Goal: Task Accomplishment & Management: Complete application form

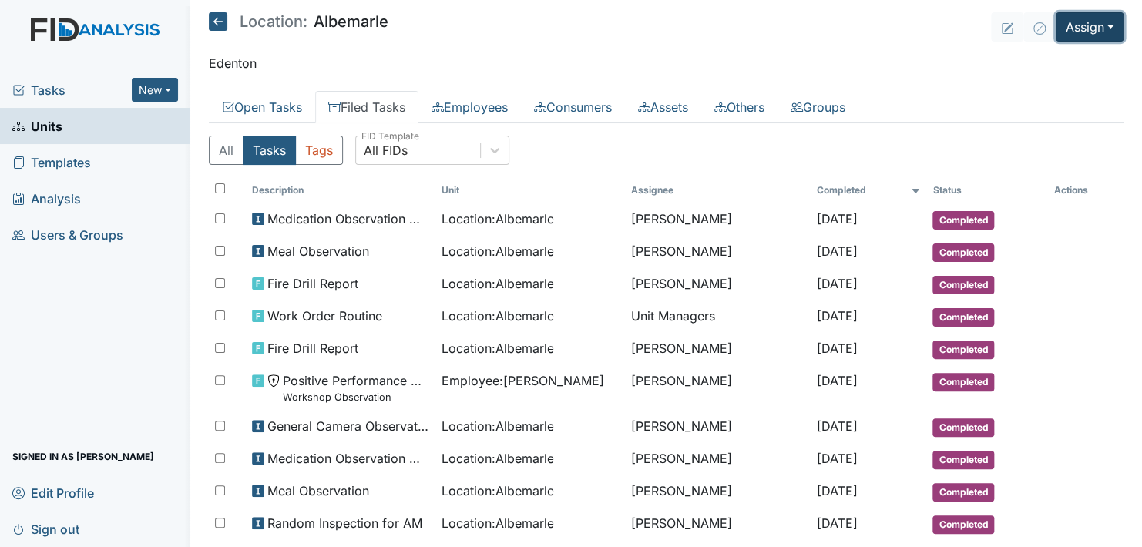
click at [1108, 23] on button "Assign" at bounding box center [1089, 26] width 68 height 29
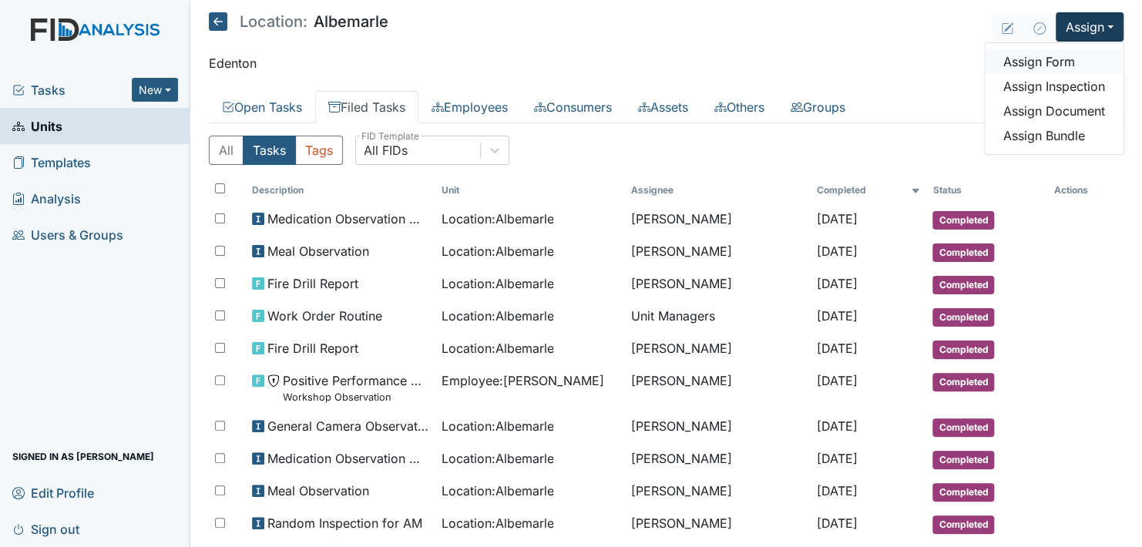
click at [1053, 63] on link "Assign Form" at bounding box center [1054, 61] width 139 height 25
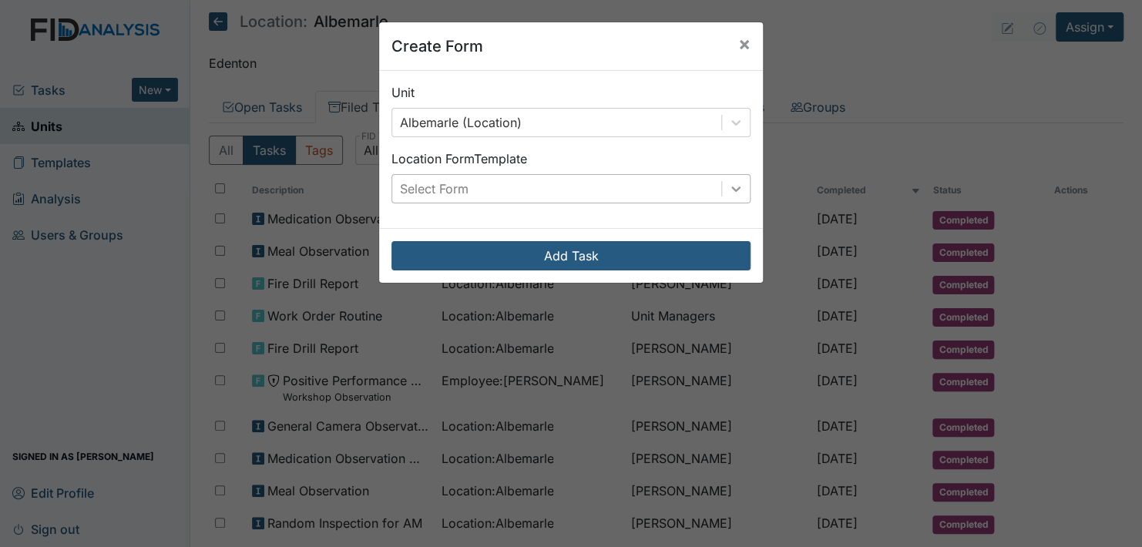
drag, startPoint x: 725, startPoint y: 189, endPoint x: 731, endPoint y: 182, distance: 9.3
click at [731, 182] on icon at bounding box center [735, 188] width 15 height 15
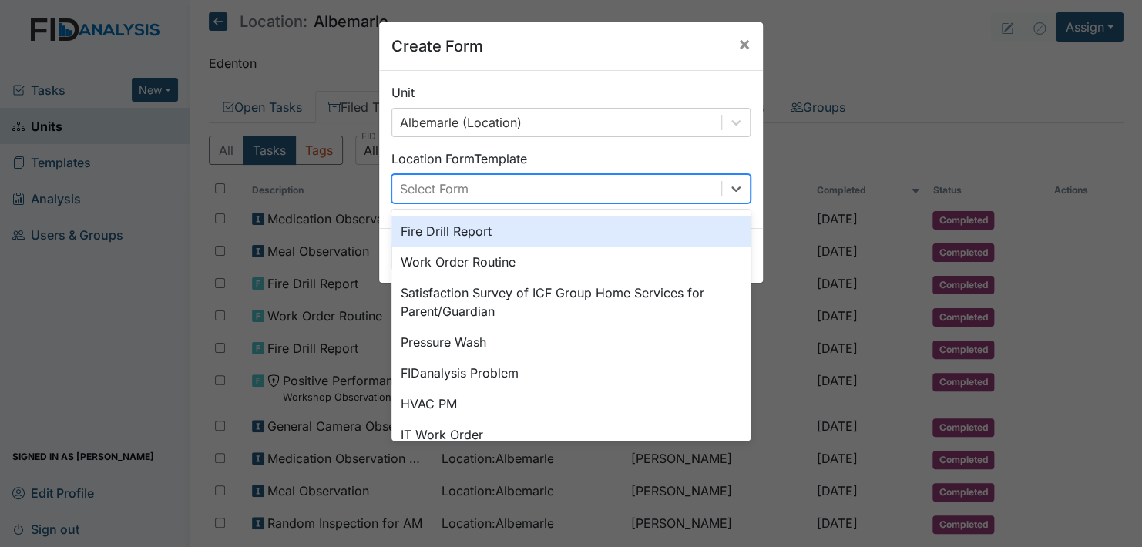
scroll to position [77, 0]
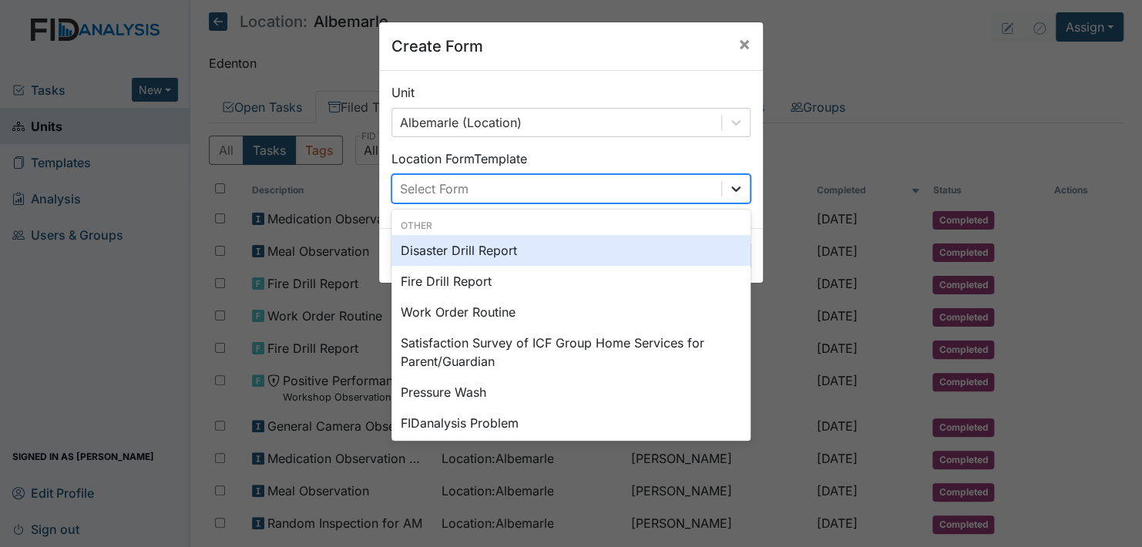
click at [728, 191] on icon at bounding box center [735, 188] width 15 height 15
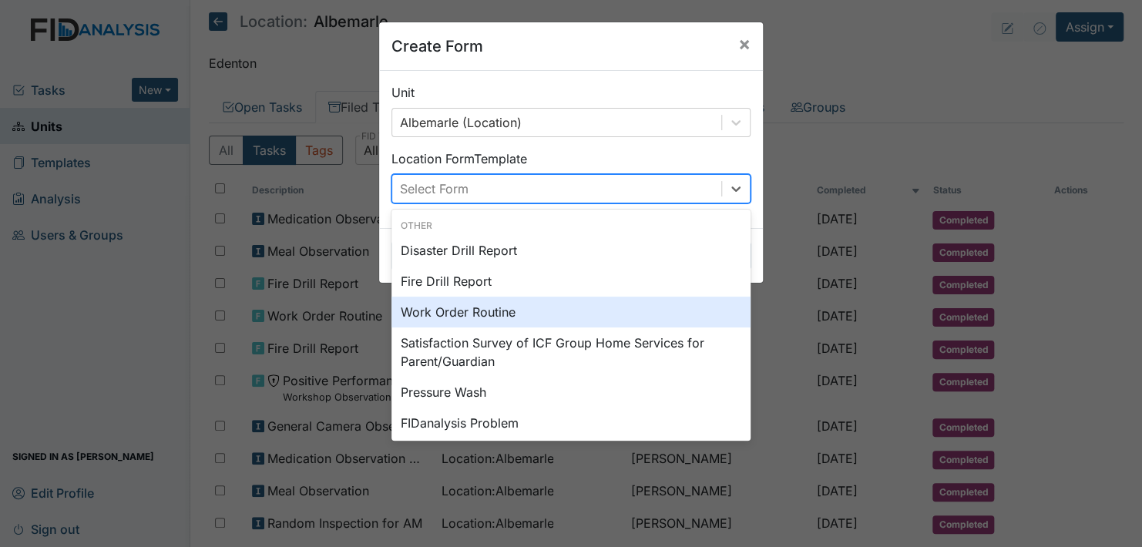
click at [562, 314] on div "Work Order Routine" at bounding box center [570, 312] width 359 height 31
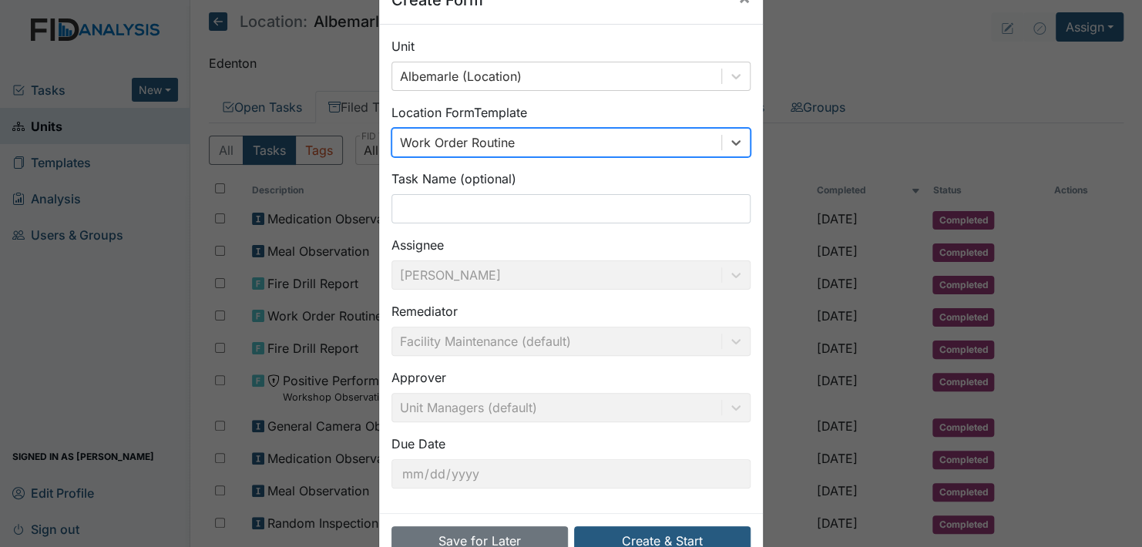
scroll to position [88, 0]
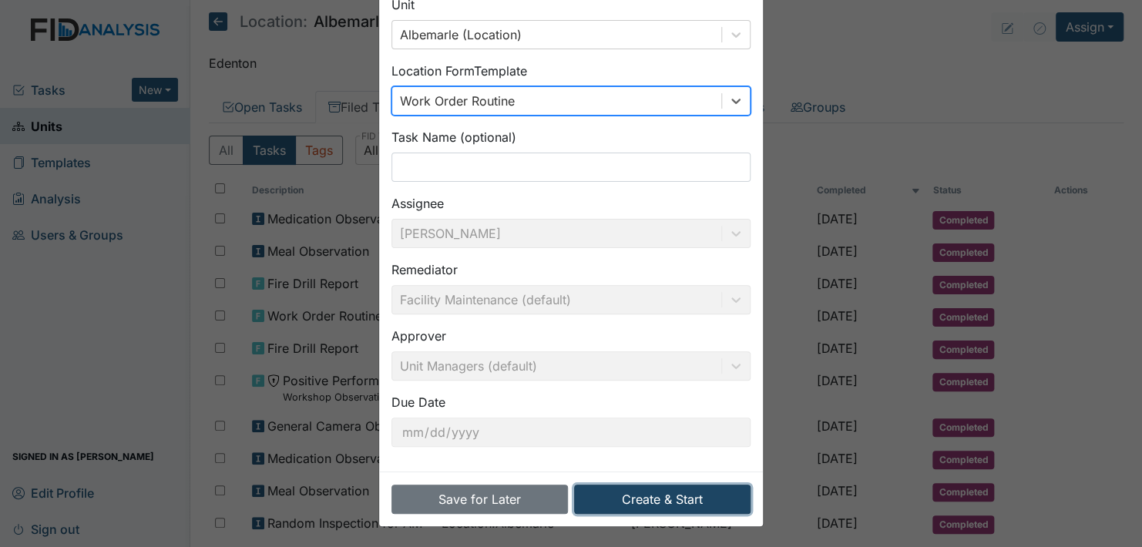
click at [685, 502] on button "Create & Start" at bounding box center [662, 499] width 176 height 29
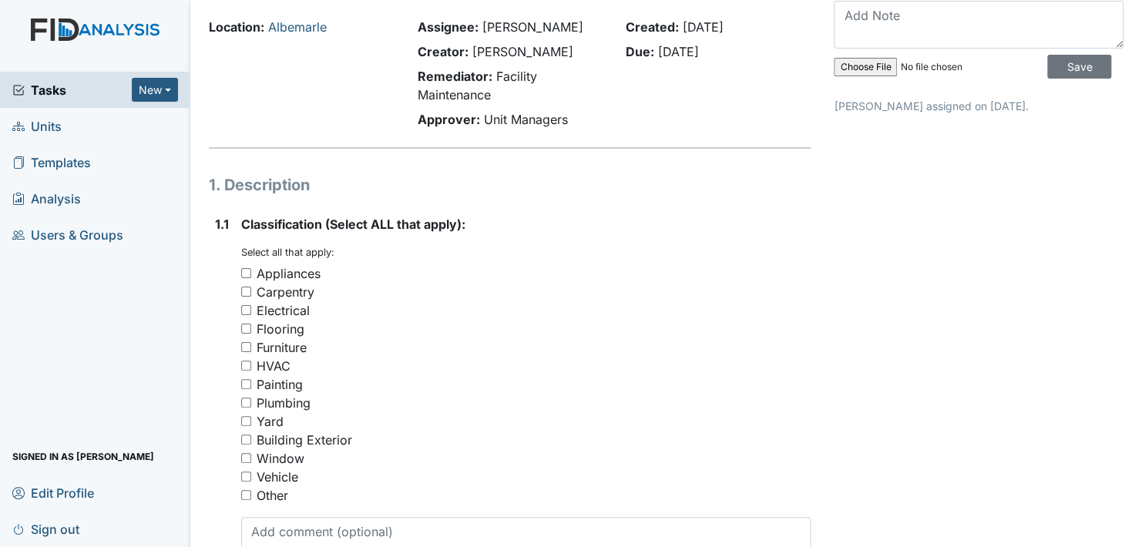
scroll to position [77, 0]
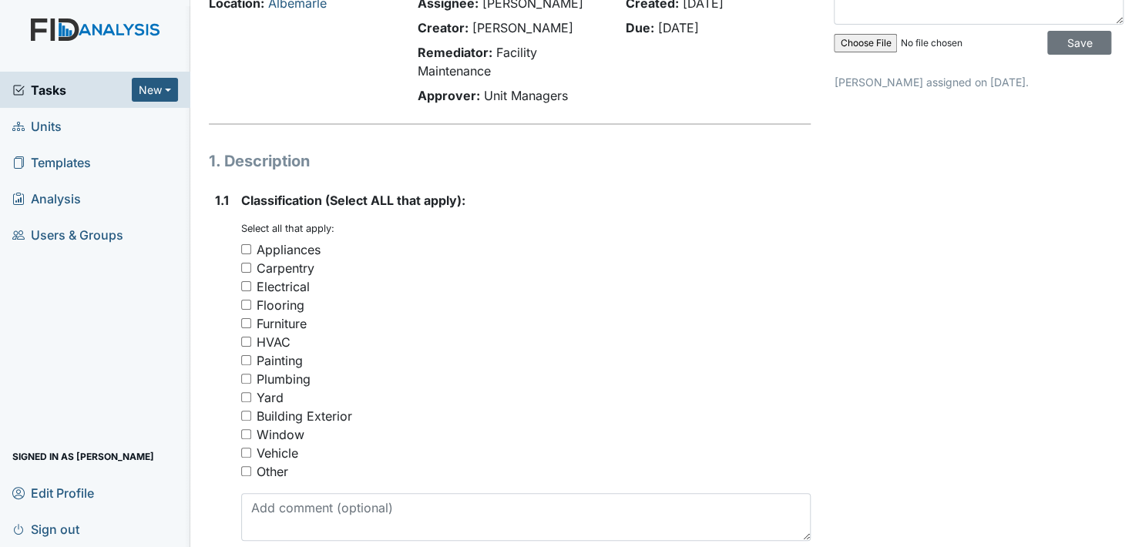
click at [248, 246] on input "Appliances" at bounding box center [246, 249] width 10 height 10
checkbox input "true"
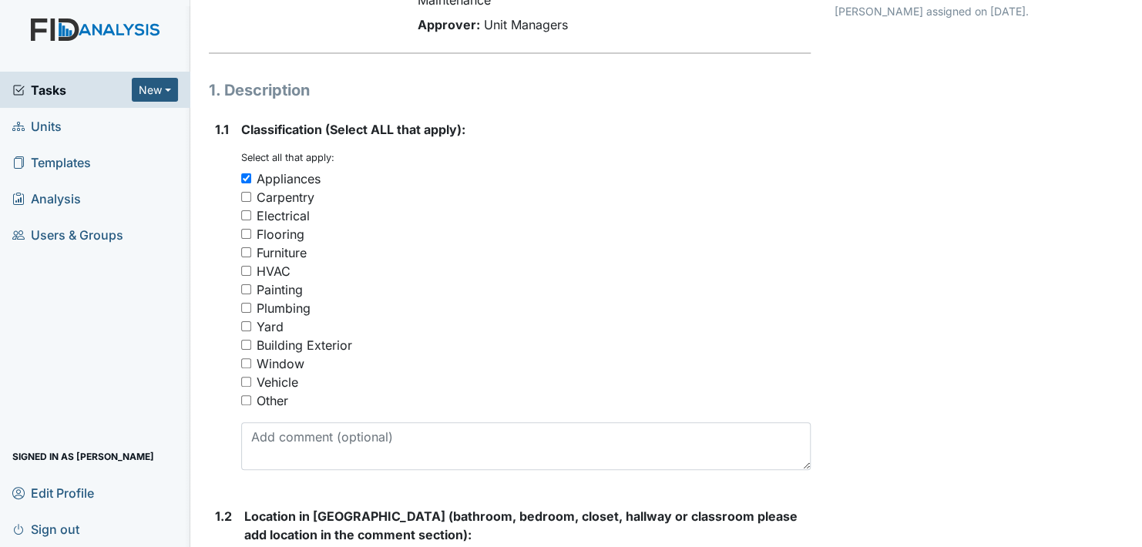
scroll to position [308, 0]
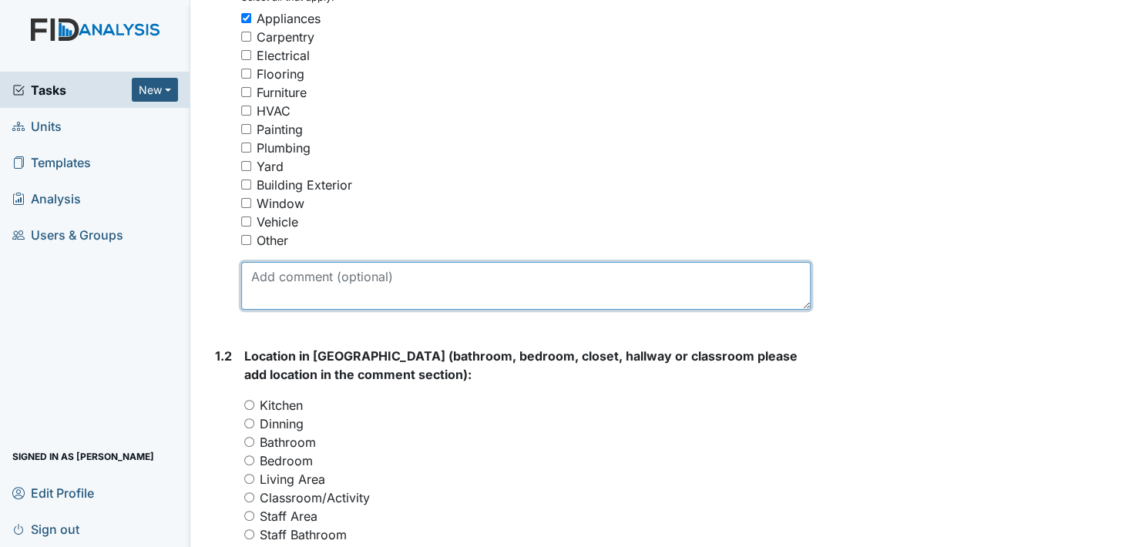
click at [324, 282] on textarea at bounding box center [525, 286] width 569 height 48
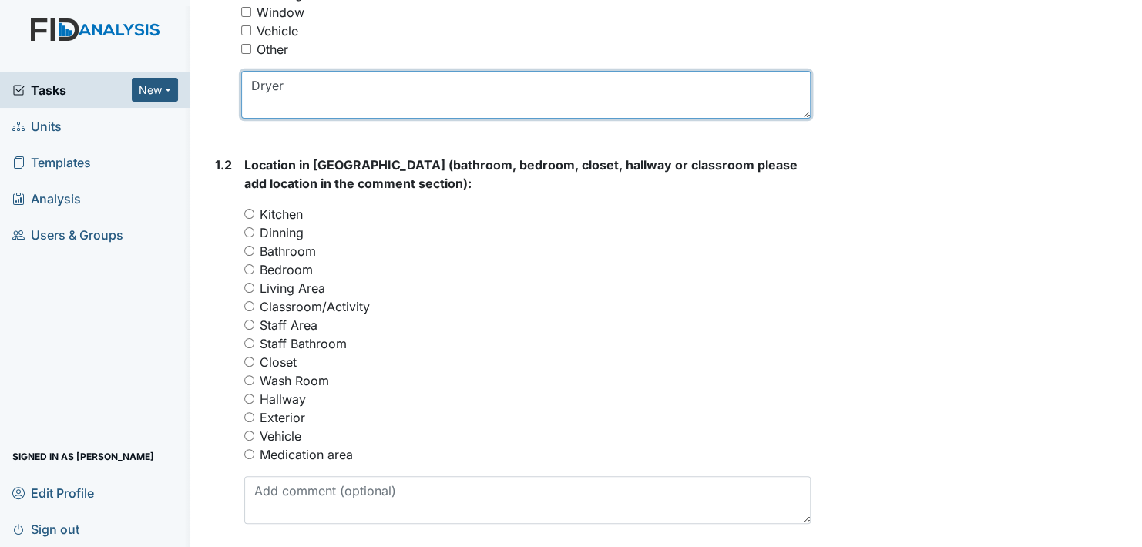
scroll to position [539, 0]
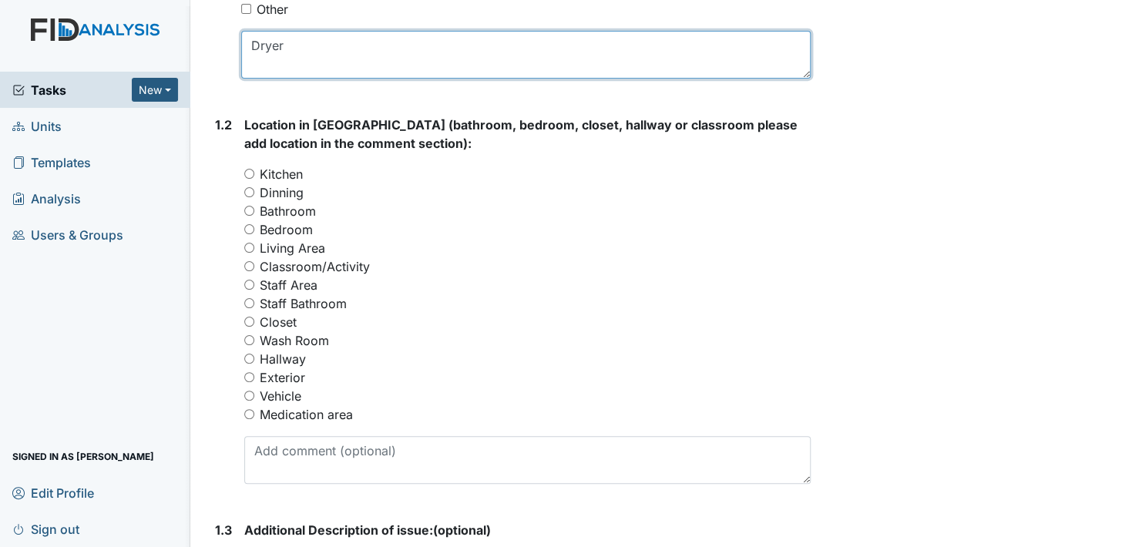
type textarea "Dryer"
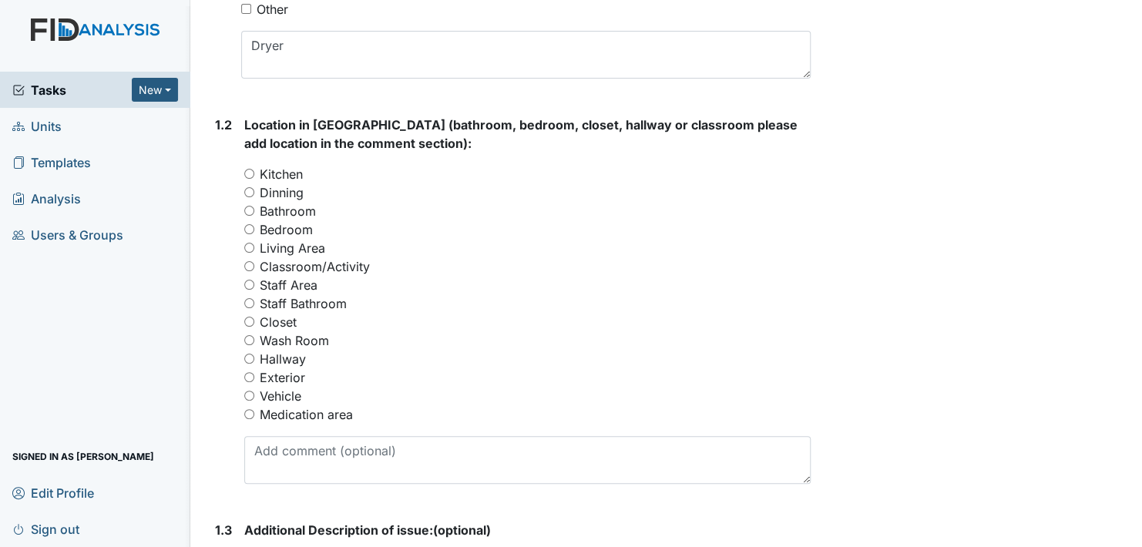
click at [252, 337] on input "Wash Room" at bounding box center [249, 340] width 10 height 10
radio input "true"
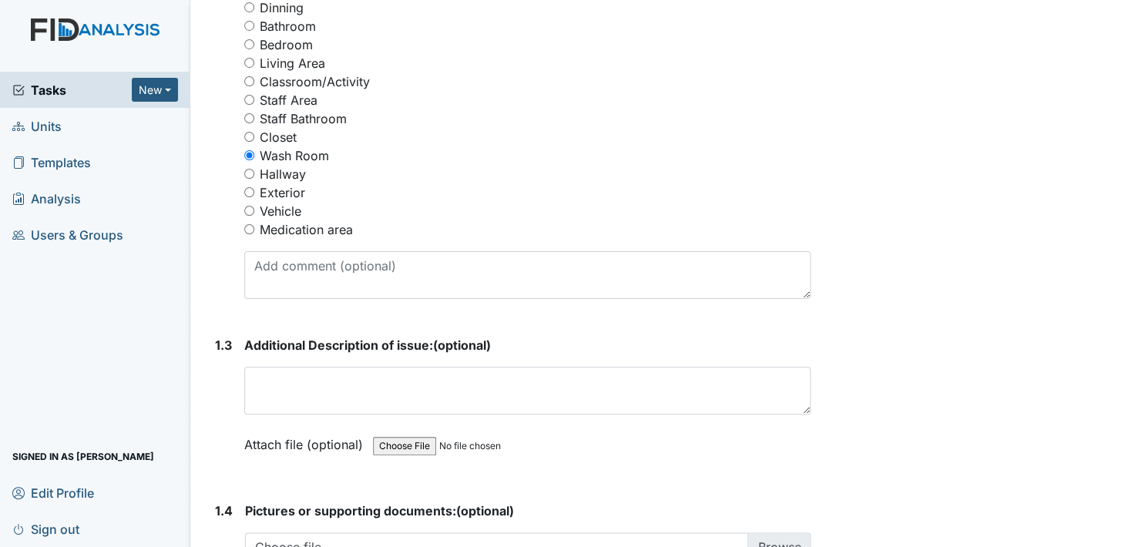
scroll to position [770, 0]
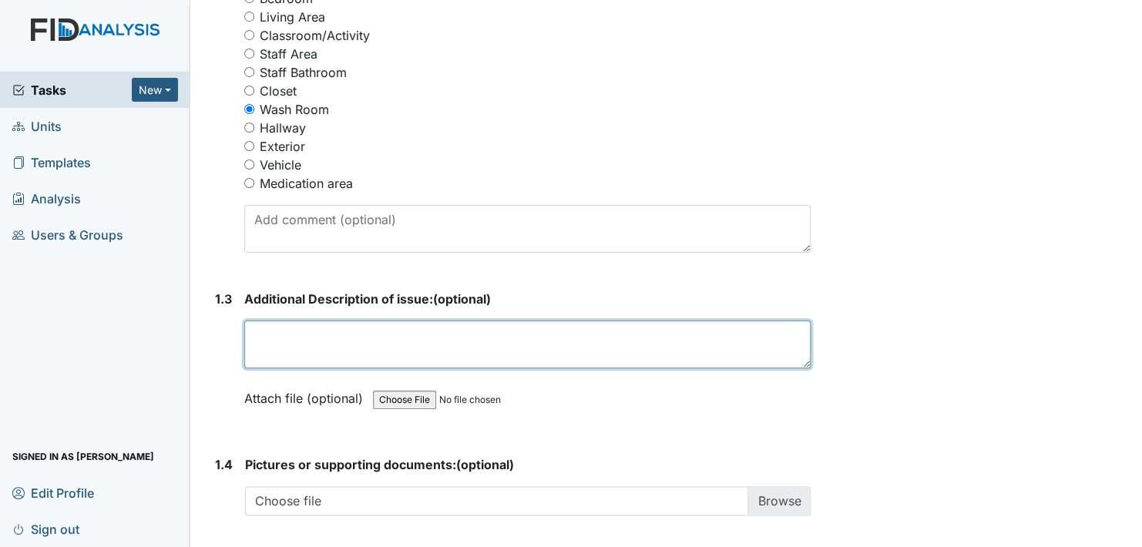
click at [346, 344] on textarea at bounding box center [527, 344] width 566 height 48
type textarea "D"
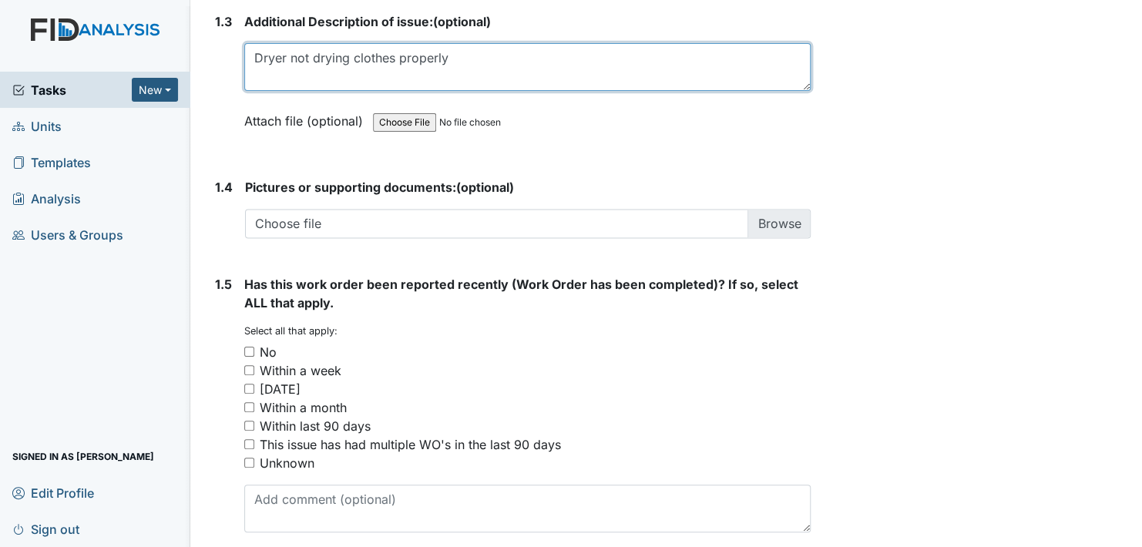
scroll to position [1109, 0]
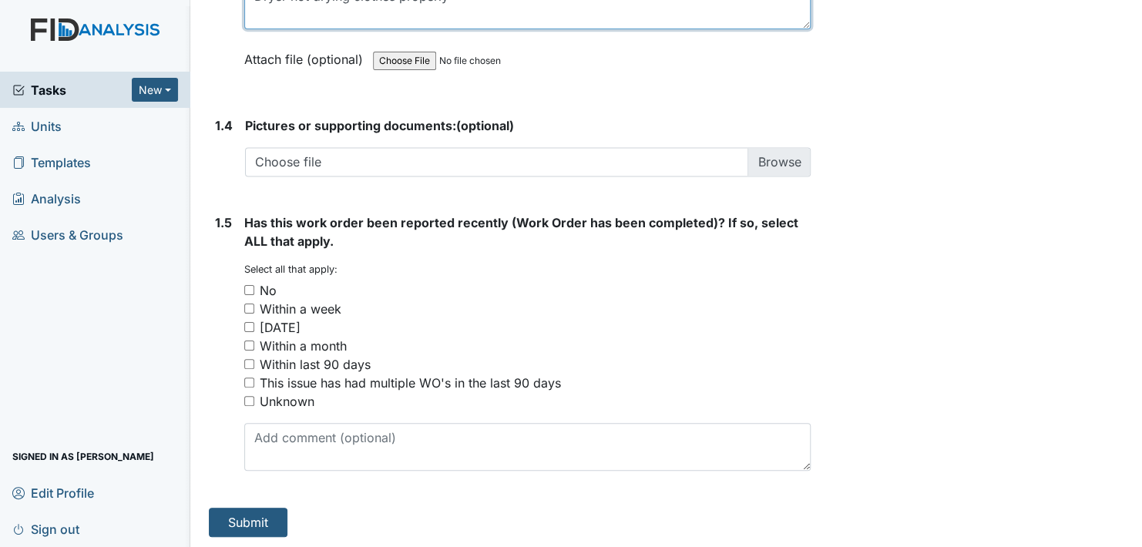
type textarea "Dryer not drying clothes properly"
click at [250, 344] on input "Within a month" at bounding box center [249, 346] width 10 height 10
checkbox input "true"
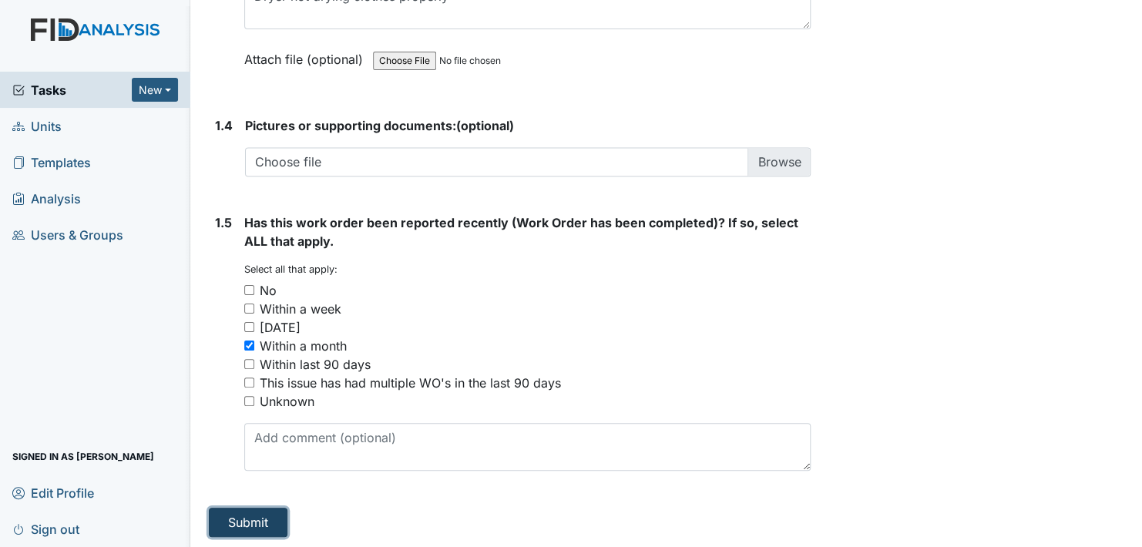
click at [264, 522] on button "Submit" at bounding box center [248, 522] width 79 height 29
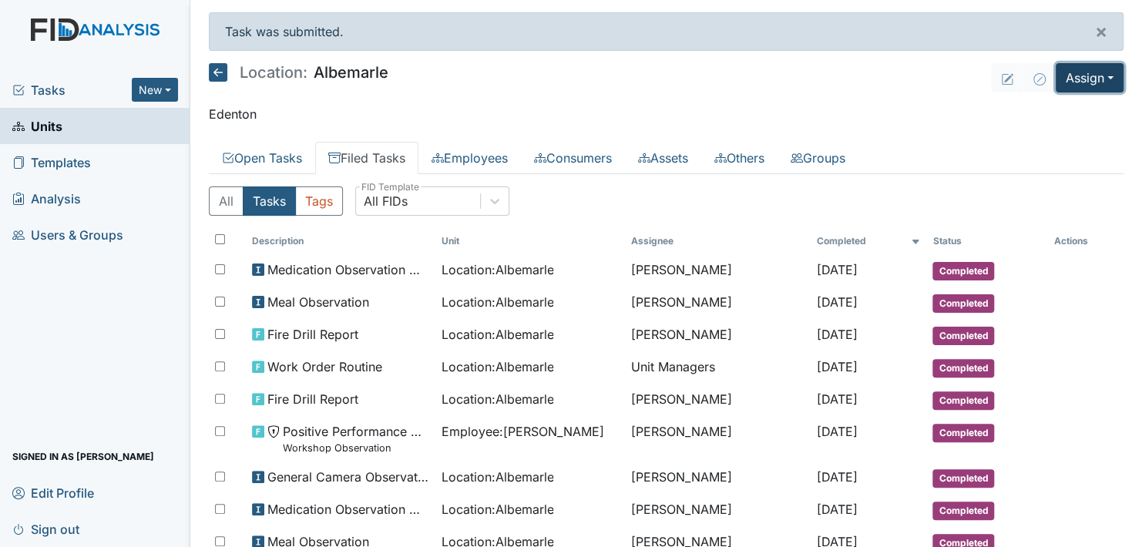
click at [1086, 73] on button "Assign" at bounding box center [1089, 77] width 68 height 29
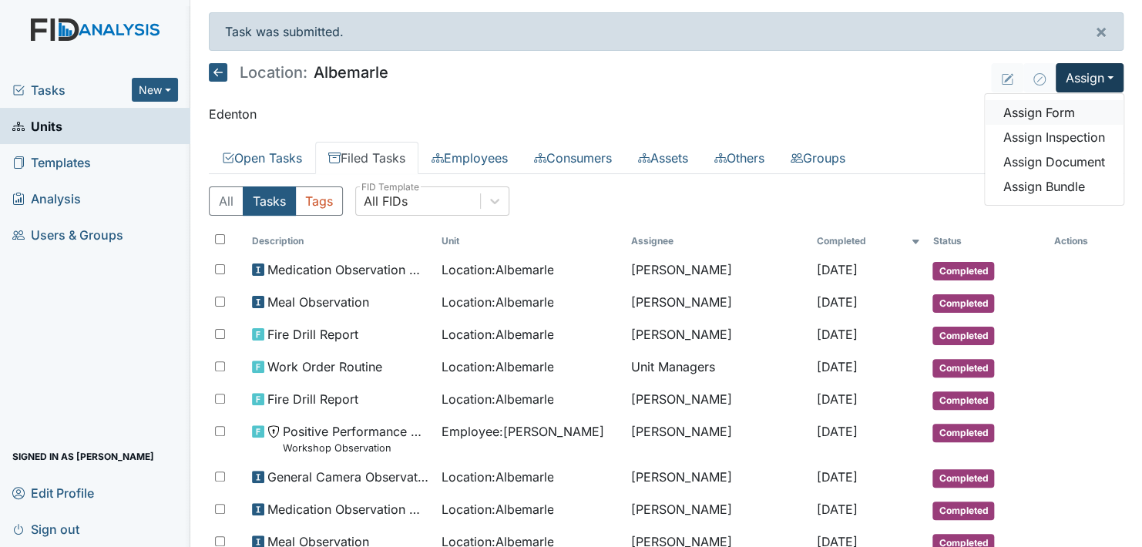
click at [1055, 112] on link "Assign Form" at bounding box center [1054, 112] width 139 height 25
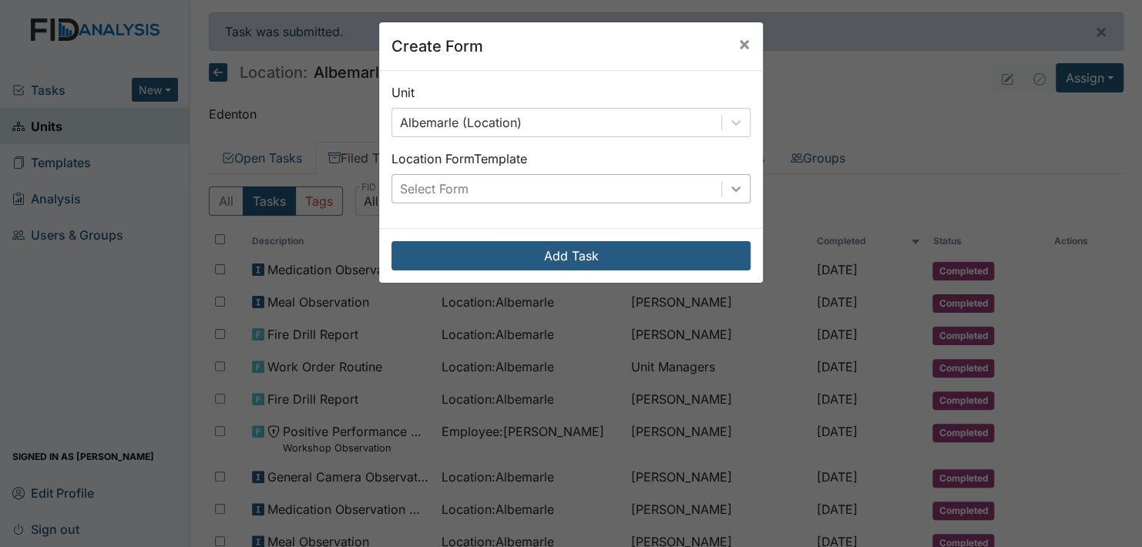
click at [730, 185] on icon at bounding box center [735, 188] width 15 height 15
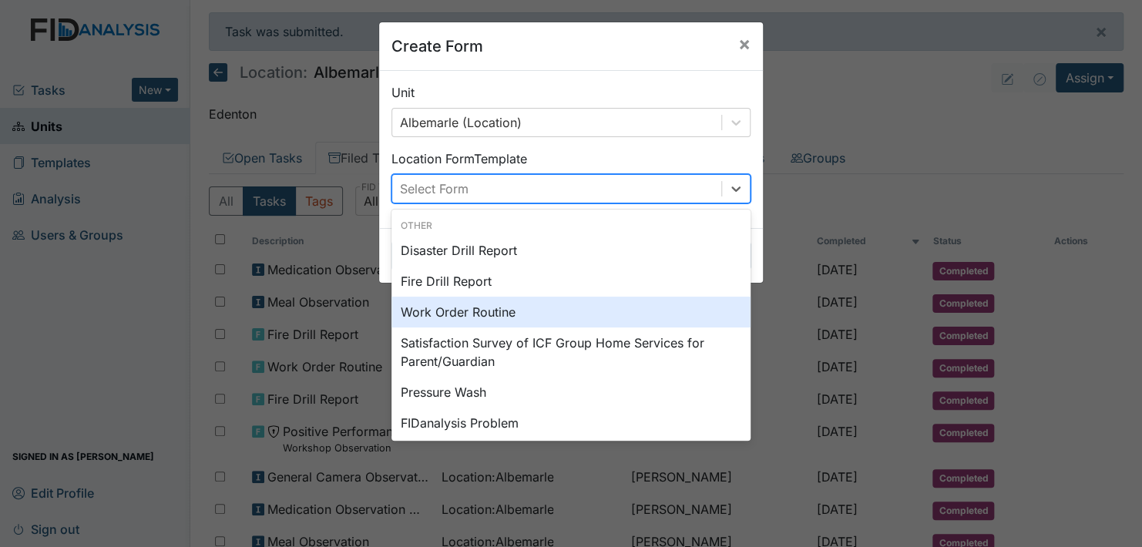
click at [506, 307] on div "Work Order Routine" at bounding box center [570, 312] width 359 height 31
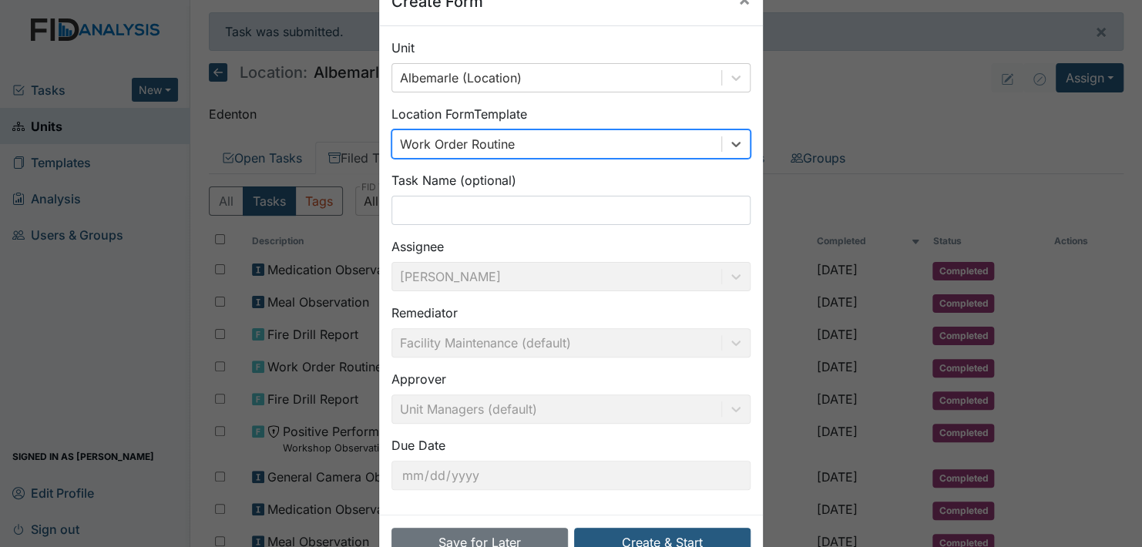
scroll to position [88, 0]
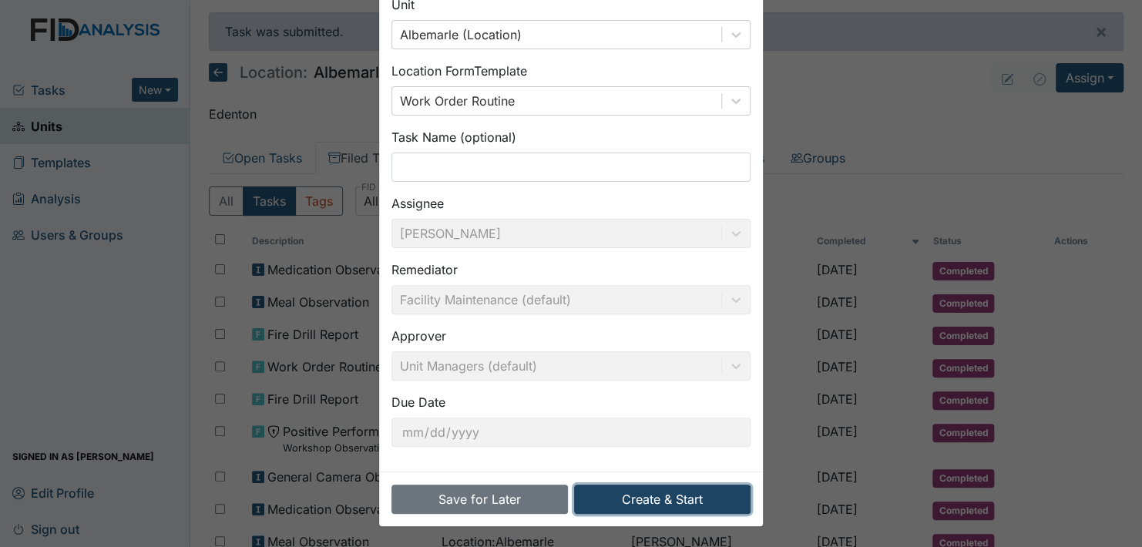
click at [655, 501] on button "Create & Start" at bounding box center [662, 499] width 176 height 29
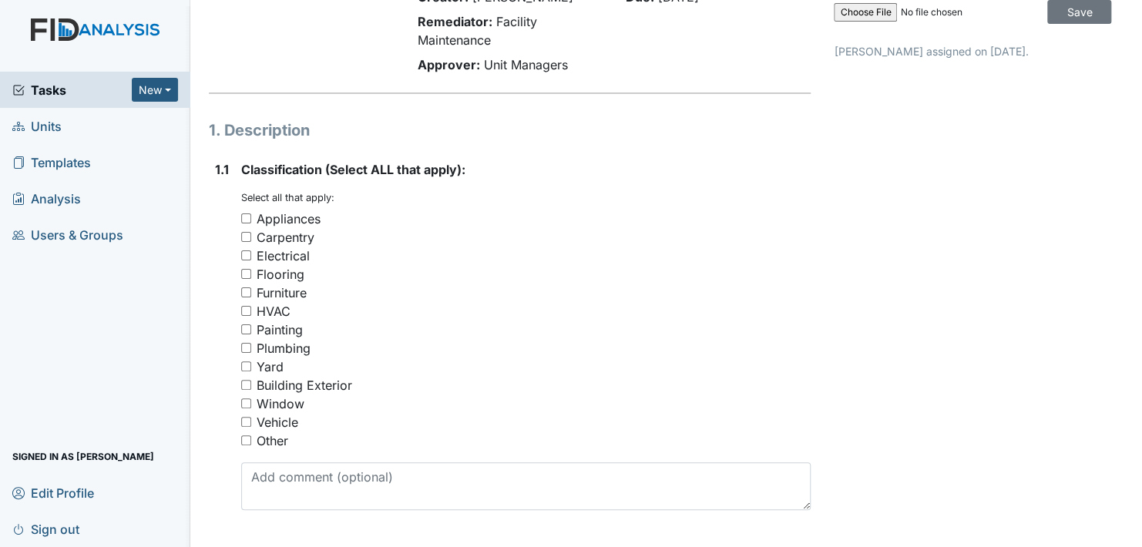
scroll to position [154, 0]
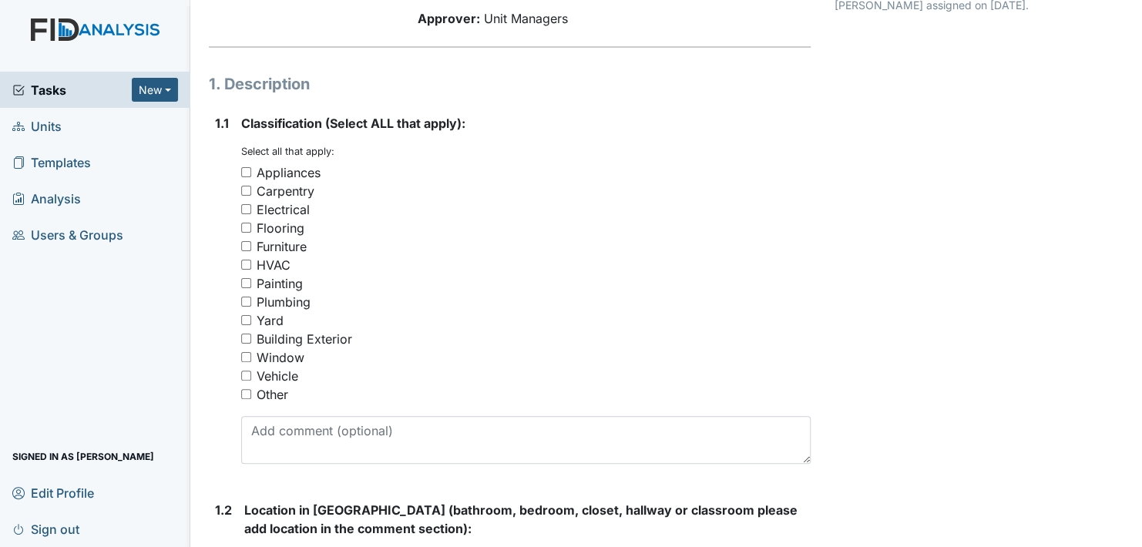
click at [245, 393] on input "Other" at bounding box center [246, 394] width 10 height 10
checkbox input "true"
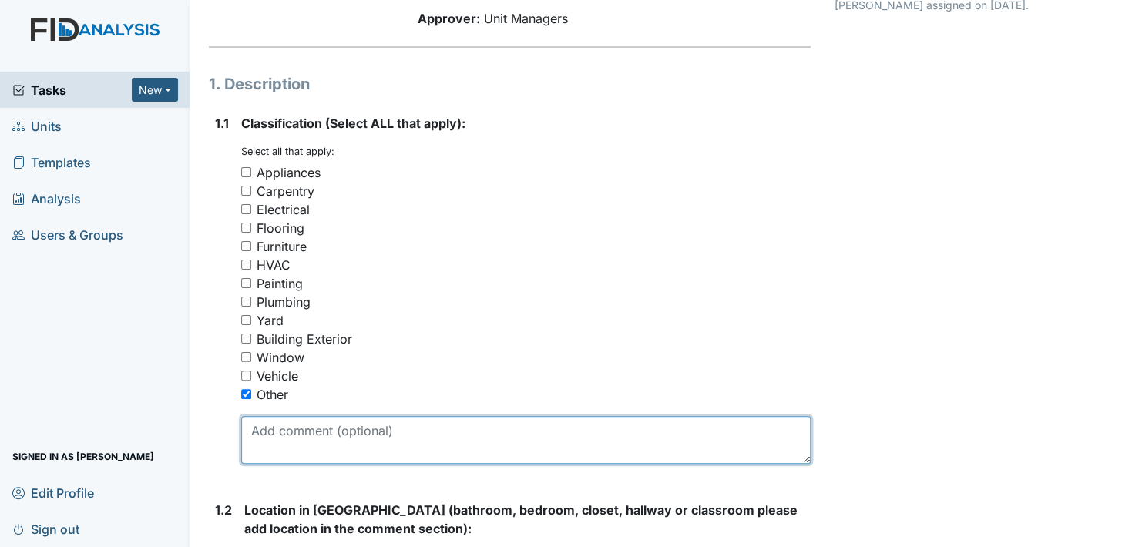
click at [300, 435] on textarea at bounding box center [525, 440] width 569 height 48
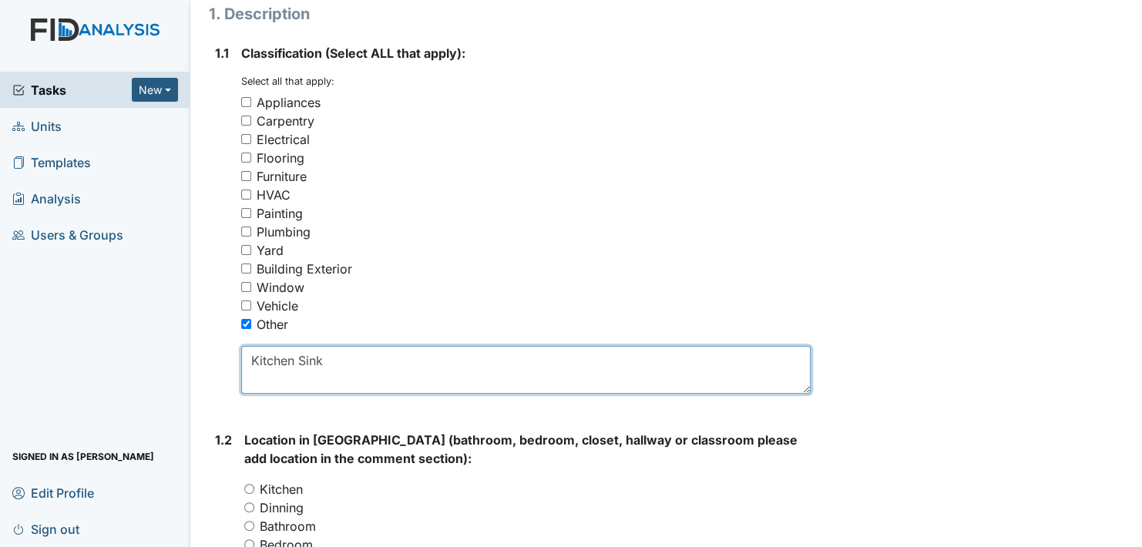
scroll to position [308, 0]
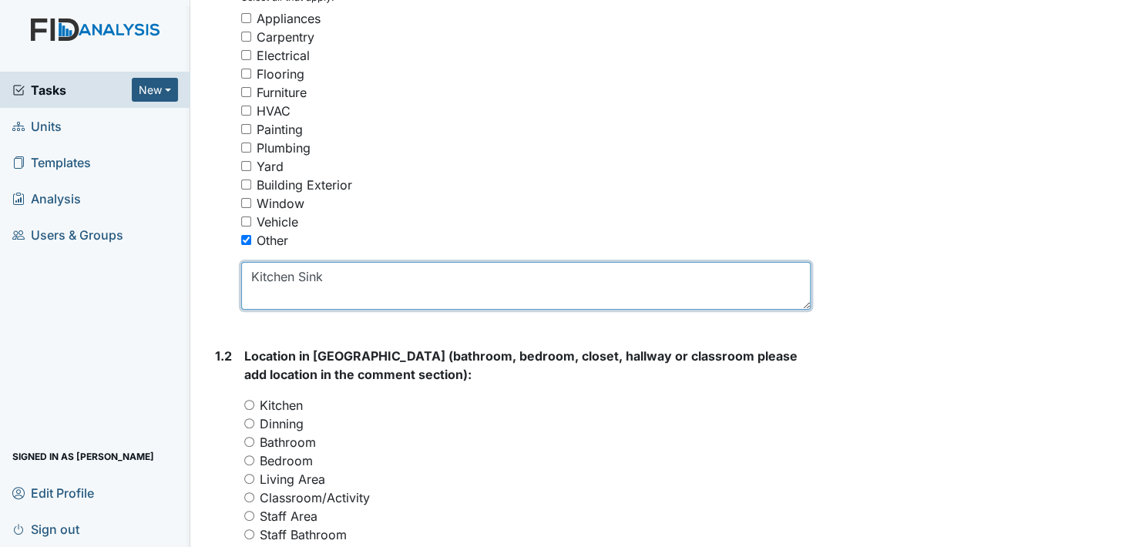
type textarea "Kitchen Sink"
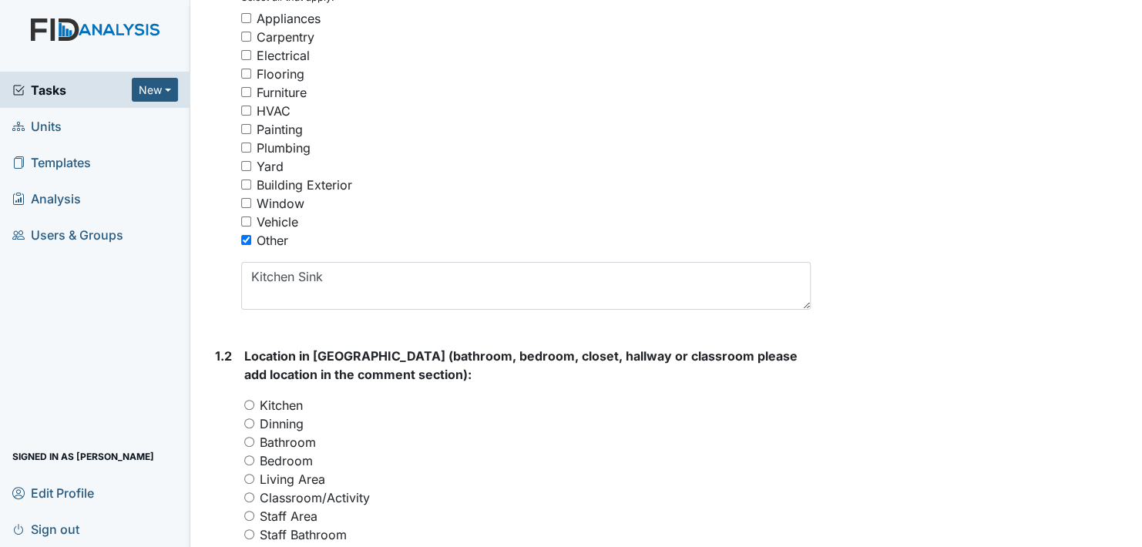
click at [252, 404] on input "Kitchen" at bounding box center [249, 405] width 10 height 10
radio input "true"
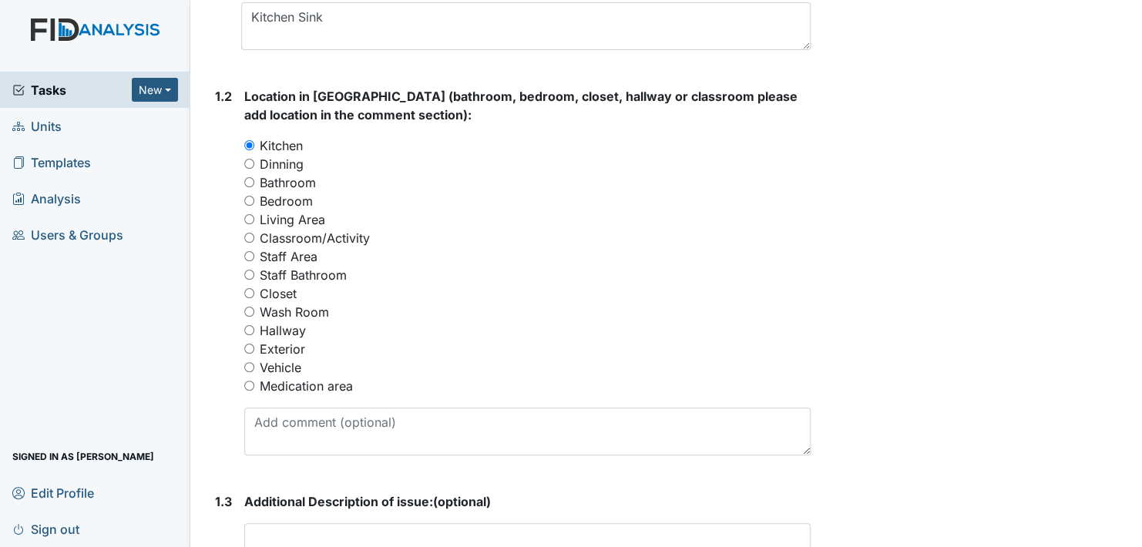
scroll to position [616, 0]
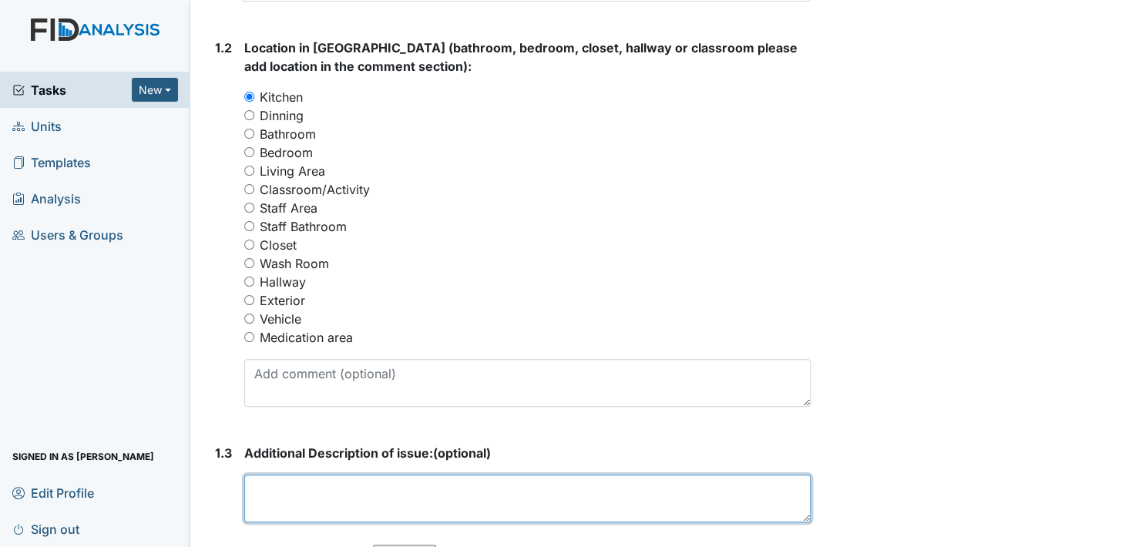
click at [304, 487] on textarea at bounding box center [527, 499] width 566 height 48
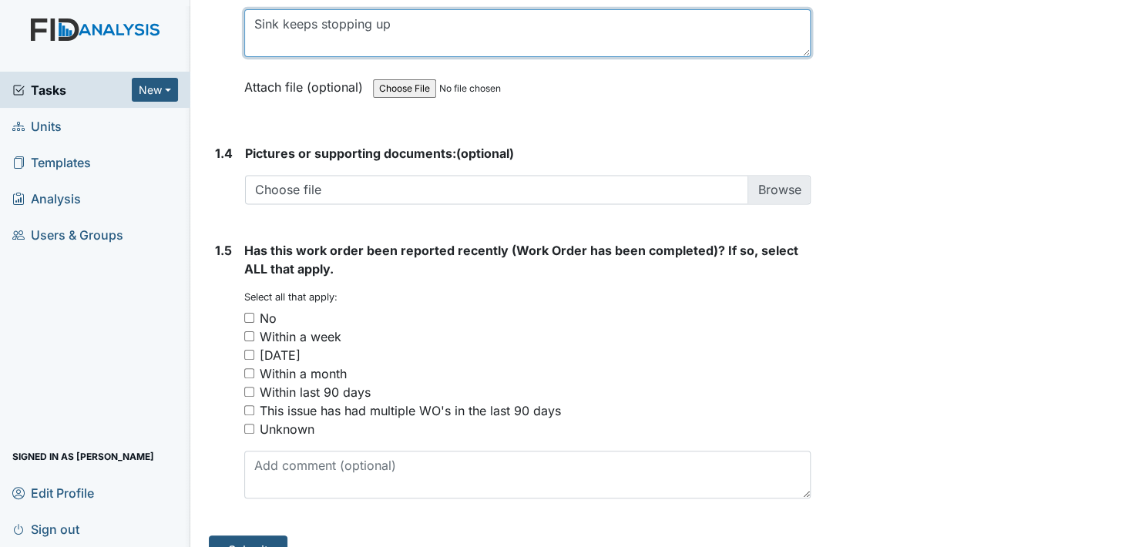
scroll to position [1109, 0]
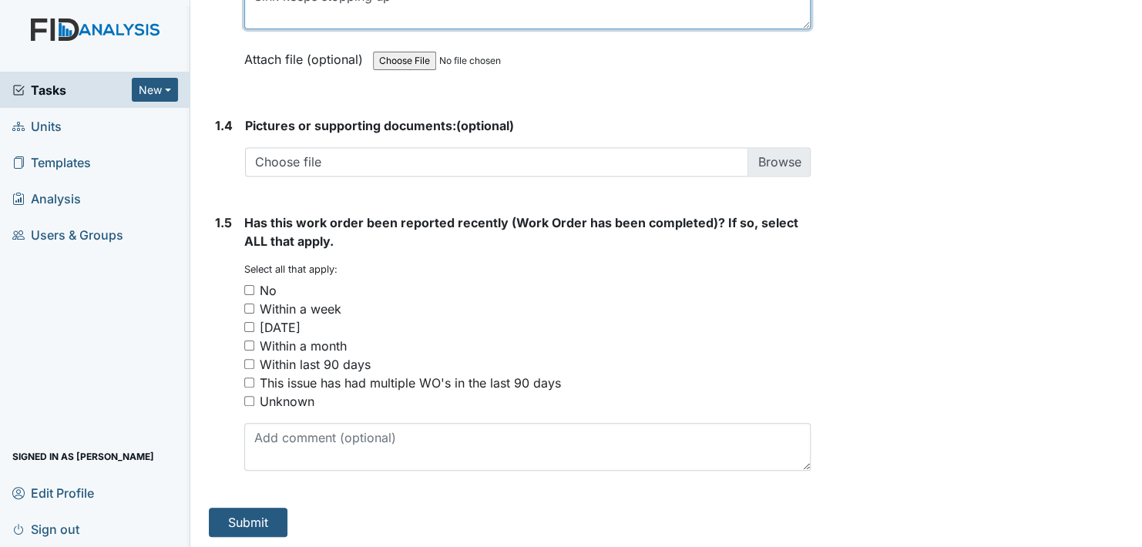
type textarea "Sink keeps stopping up"
click at [250, 287] on input "No" at bounding box center [249, 290] width 10 height 10
checkbox input "true"
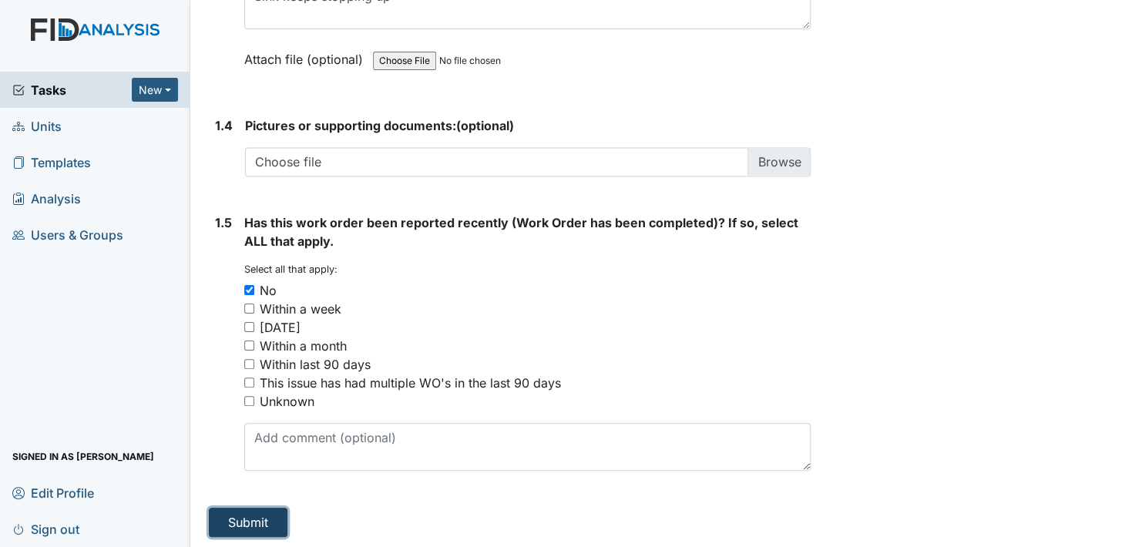
click at [269, 513] on button "Submit" at bounding box center [248, 522] width 79 height 29
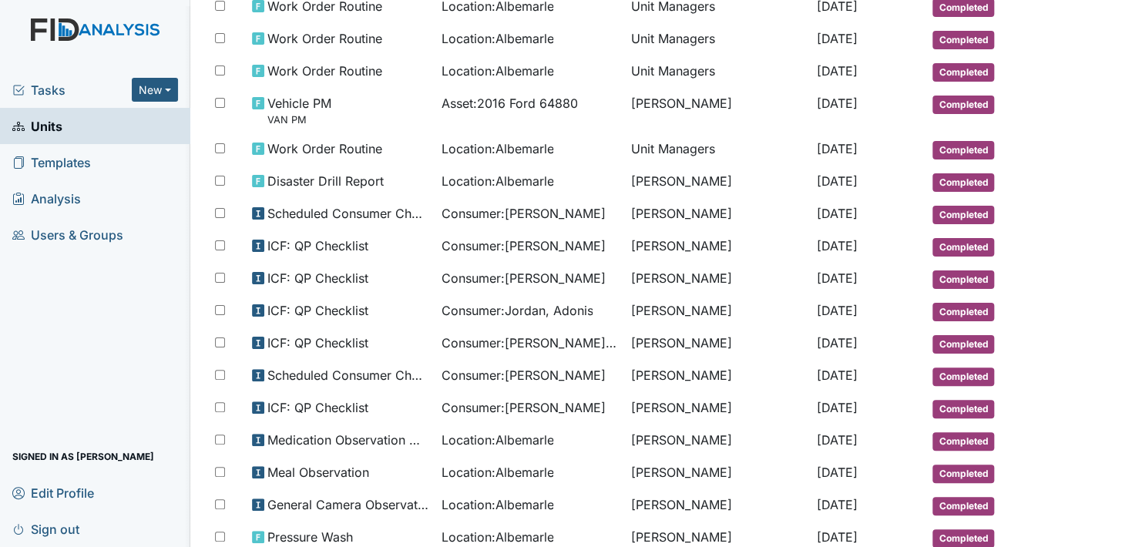
scroll to position [778, 0]
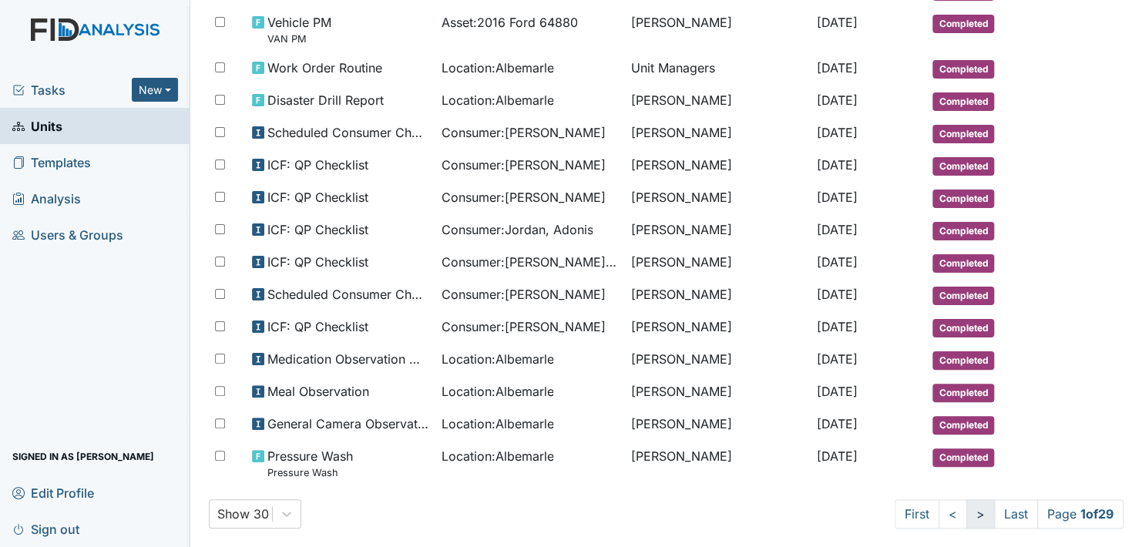
click at [967, 501] on link ">" at bounding box center [980, 513] width 29 height 29
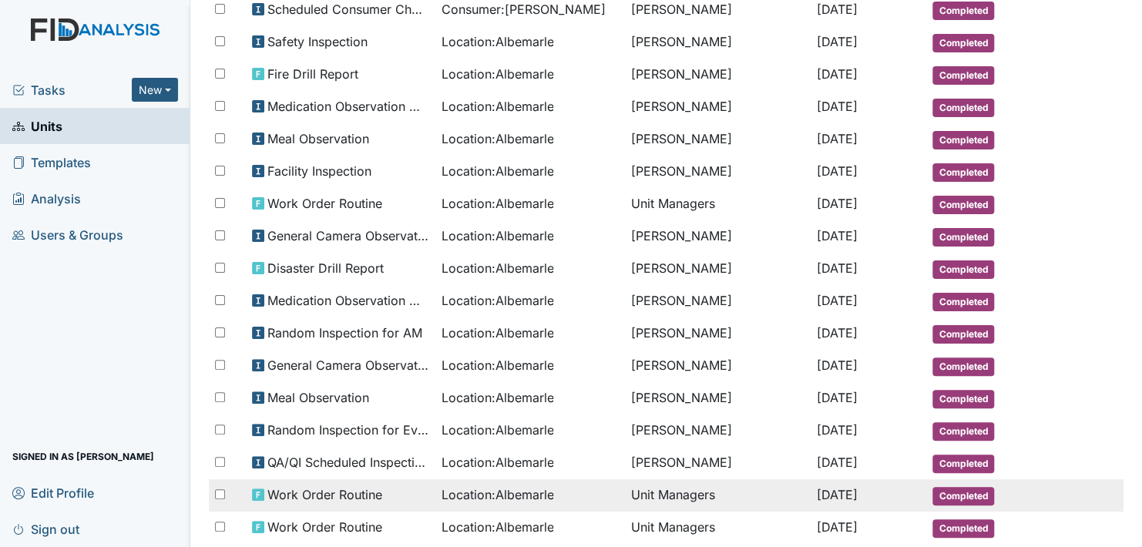
scroll to position [519, 0]
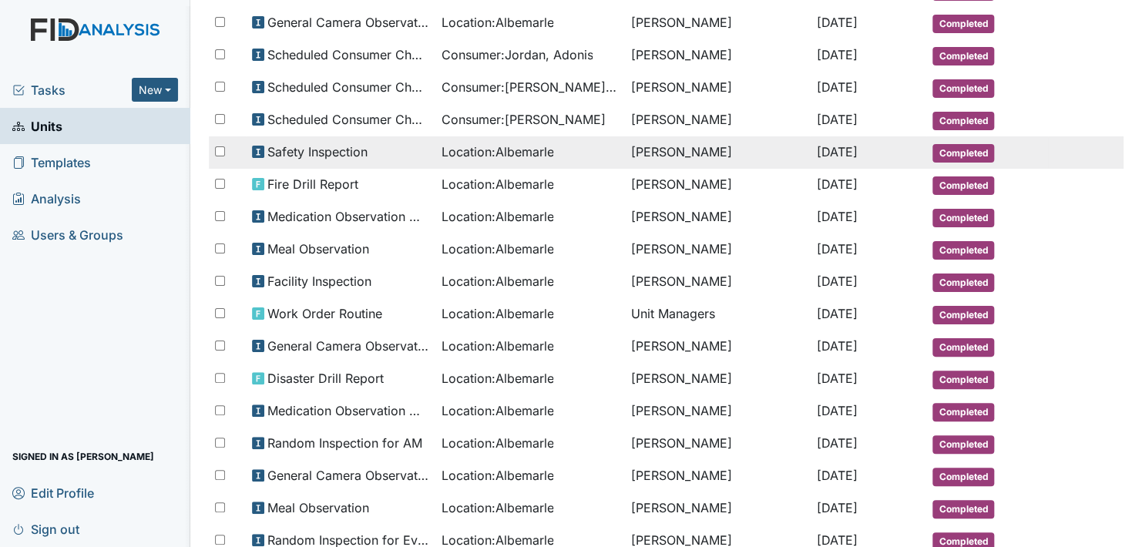
click at [955, 146] on span "Completed" at bounding box center [963, 153] width 62 height 18
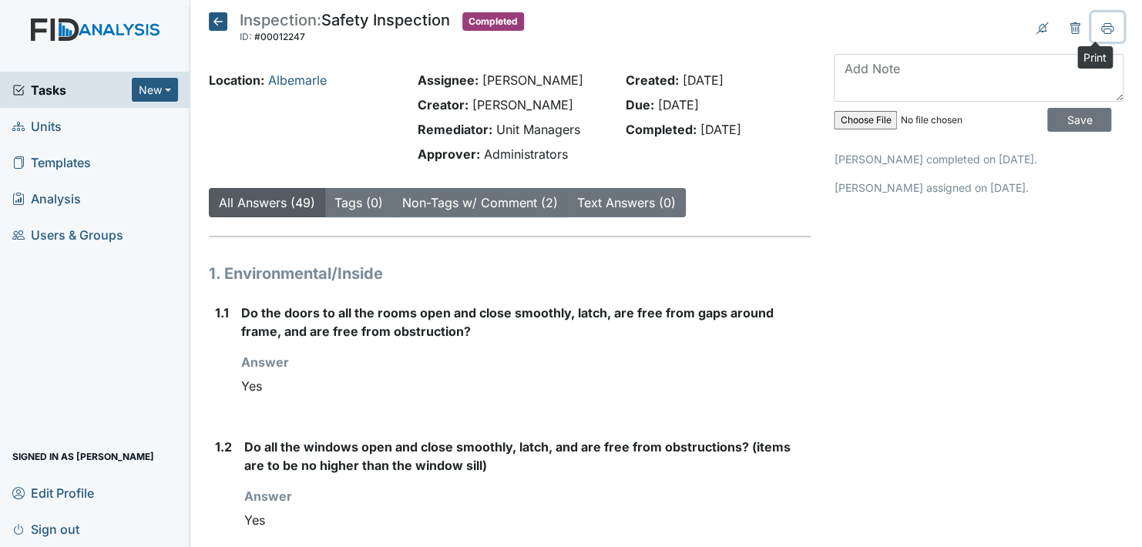
click at [1101, 26] on icon at bounding box center [1107, 28] width 12 height 12
